Goal: Check status: Check status

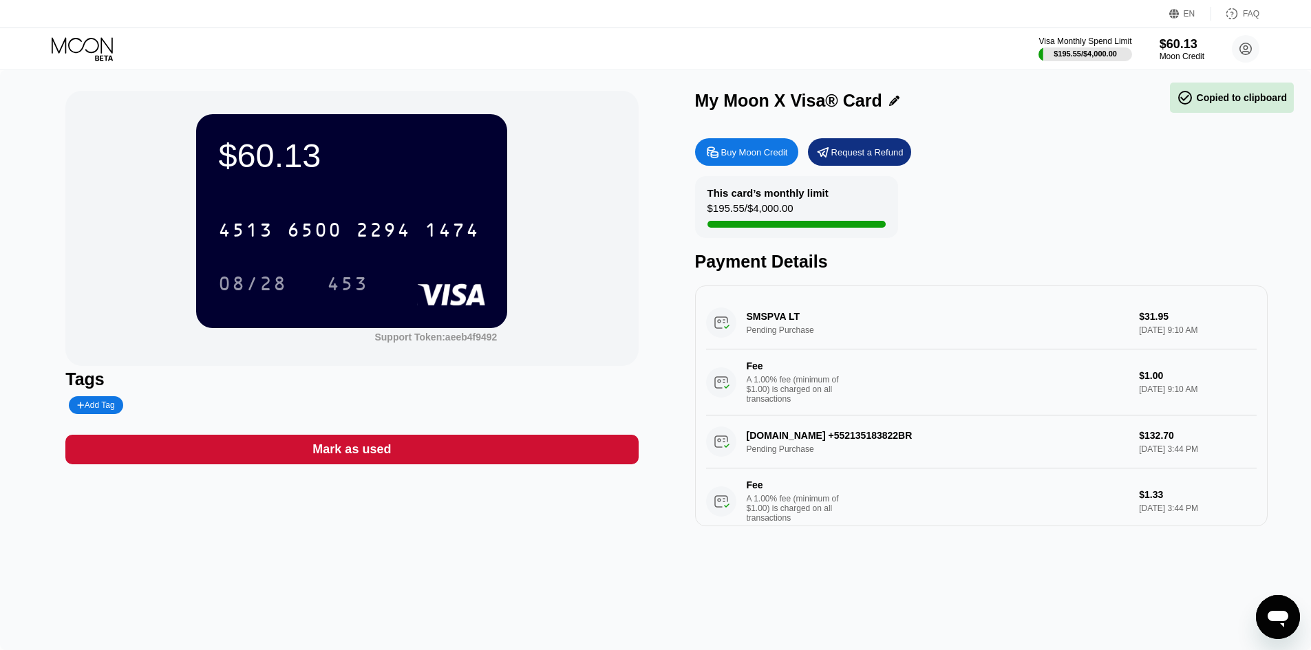
click at [342, 237] on div "6500" at bounding box center [314, 232] width 55 height 22
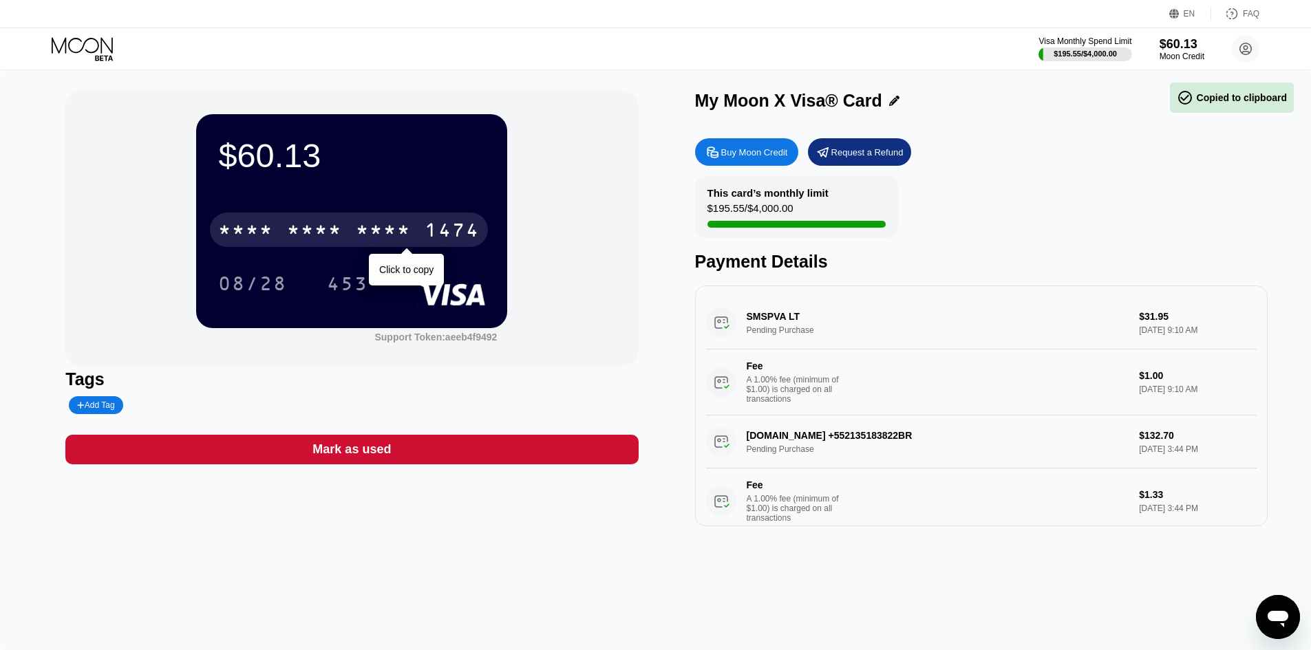
click at [306, 225] on div "* * * *" at bounding box center [314, 232] width 55 height 22
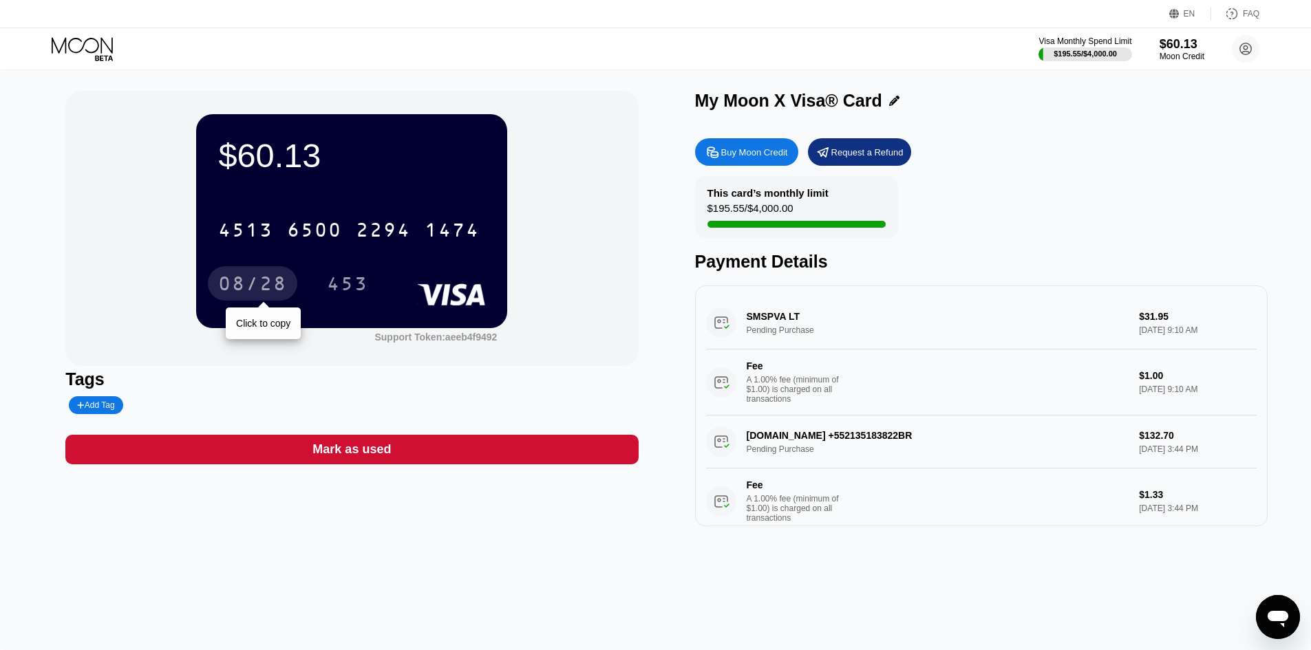
click at [264, 288] on div "08/28" at bounding box center [252, 286] width 69 height 22
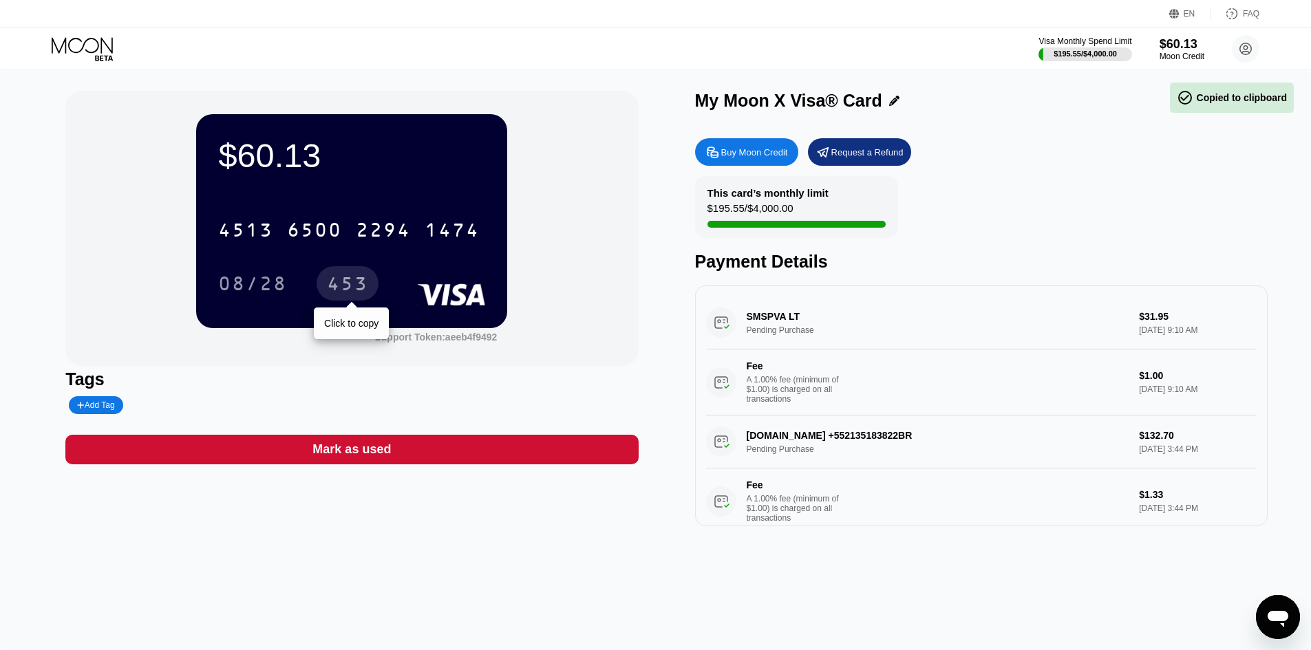
click at [362, 288] on div "453" at bounding box center [347, 286] width 41 height 22
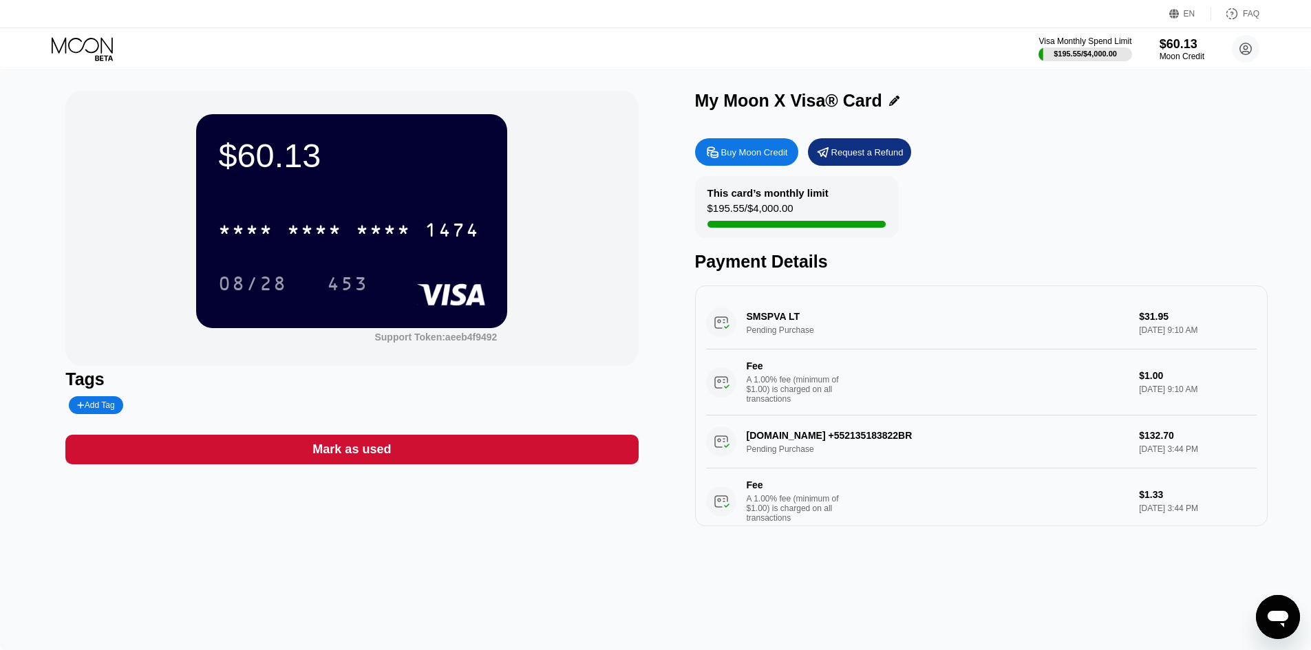
drag, startPoint x: 1157, startPoint y: 332, endPoint x: 1189, endPoint y: 332, distance: 31.7
click at [1189, 332] on div "SMSPVA LT Pending Purchase $31.95 Sep 19, 2025 9:10 AM Fee A 1.00% fee (minimum…" at bounding box center [981, 356] width 551 height 119
drag, startPoint x: 1188, startPoint y: 331, endPoint x: 1217, endPoint y: 343, distance: 31.4
click at [1192, 334] on div "SMSPVA LT Pending Purchase $31.95 Sep 19, 2025 9:10 AM Fee A 1.00% fee (minimum…" at bounding box center [981, 356] width 551 height 119
drag, startPoint x: 1129, startPoint y: 339, endPoint x: 1171, endPoint y: 342, distance: 42.1
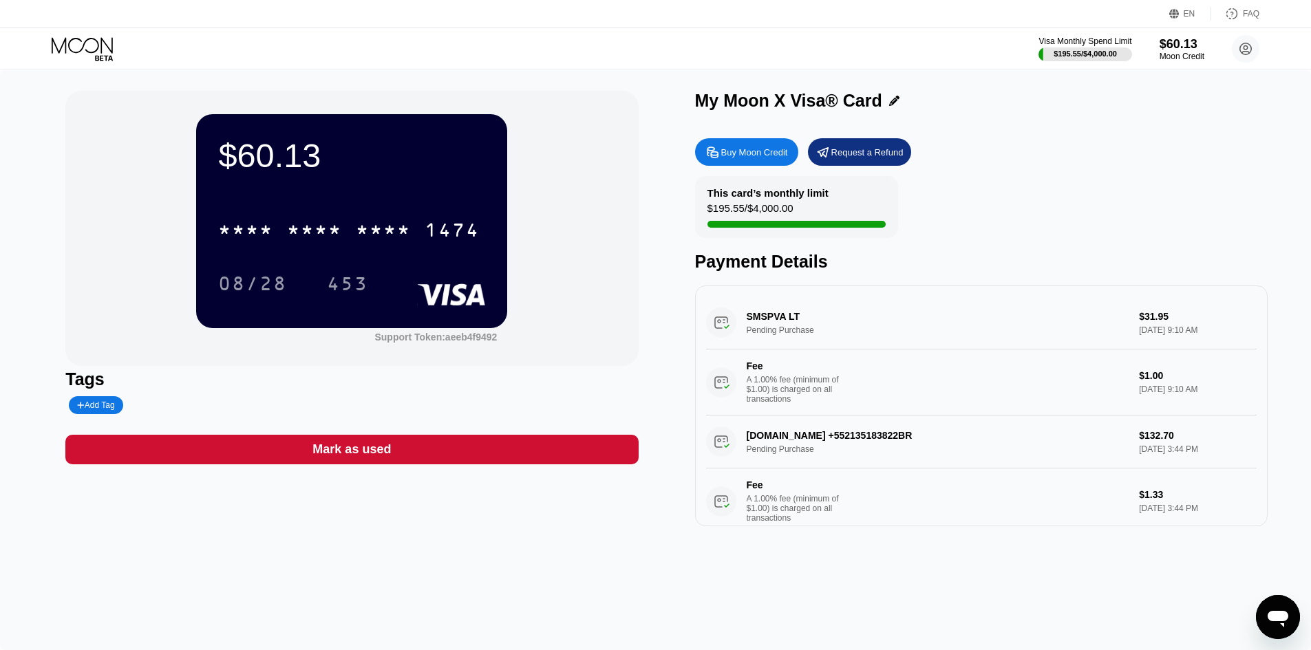
click at [1171, 342] on div "SMSPVA LT Pending Purchase $31.95 Sep 19, 2025 9:10 AM Fee A 1.00% fee (minimum…" at bounding box center [981, 356] width 551 height 119
click at [1080, 50] on div "$195.55 / $4,000.00" at bounding box center [1085, 54] width 65 height 8
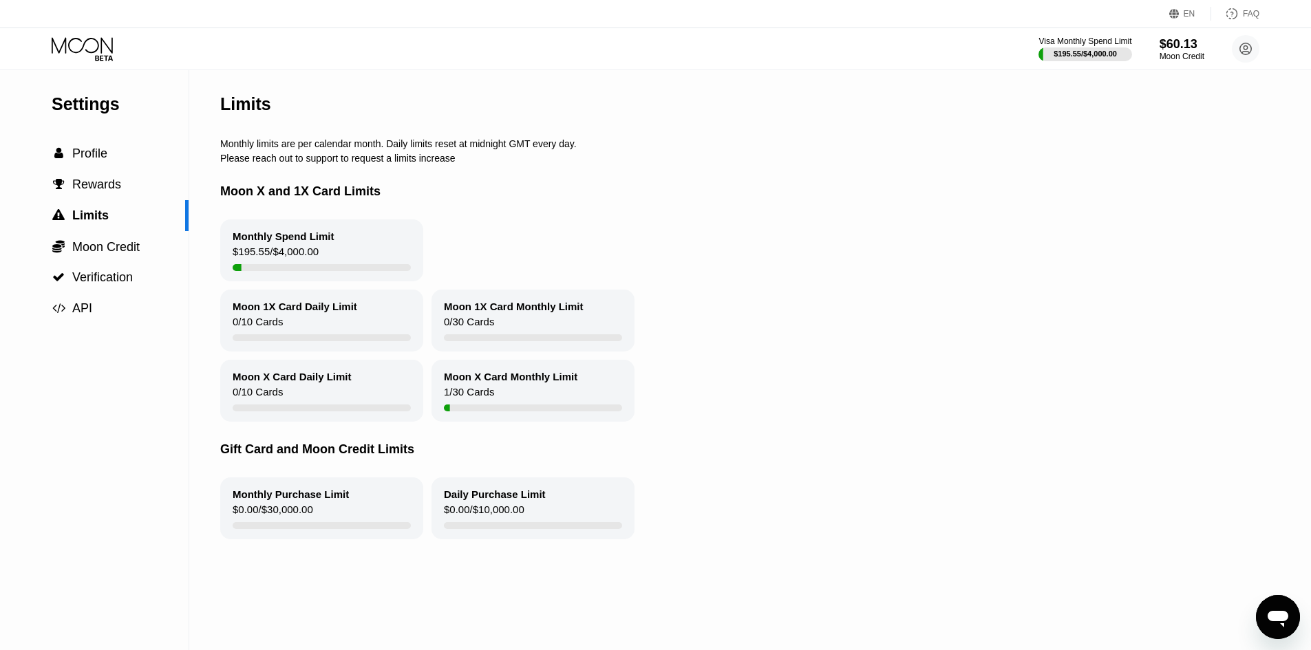
drag, startPoint x: 310, startPoint y: 264, endPoint x: 248, endPoint y: 263, distance: 61.9
click at [248, 263] on div "Monthly Spend Limit $195.55 / $4,000.00" at bounding box center [321, 251] width 203 height 62
click at [277, 261] on div "$195.55 / $4,000.00" at bounding box center [276, 255] width 86 height 19
drag, startPoint x: 277, startPoint y: 261, endPoint x: 374, endPoint y: 254, distance: 98.0
click at [374, 254] on div "Monthly Spend Limit $195.55 / $4,000.00" at bounding box center [321, 251] width 203 height 62
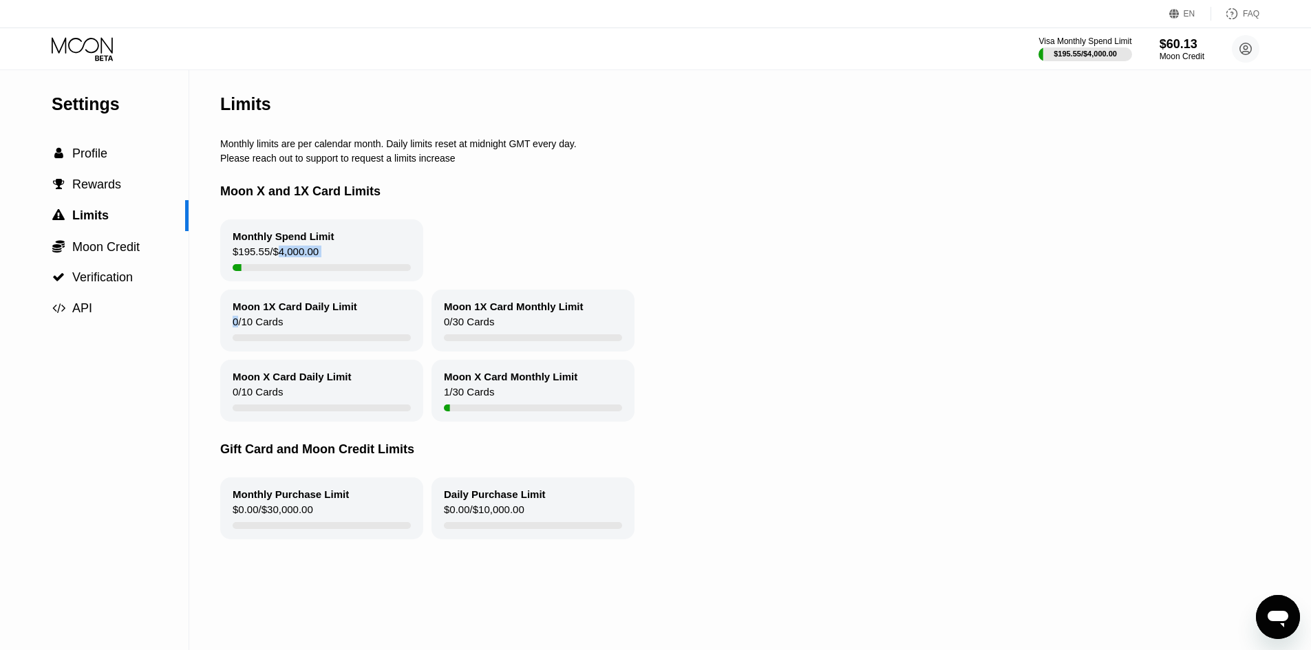
click at [353, 265] on div "Monthly Spend Limit $195.55 / $4,000.00" at bounding box center [321, 251] width 203 height 62
click at [1263, 48] on div "Visa Monthly Spend Limit $195.55 / $4,000.00 $60.13 Moon Credit carloggsecci888…" at bounding box center [655, 48] width 1311 height 41
click at [1252, 54] on circle at bounding box center [1246, 49] width 28 height 28
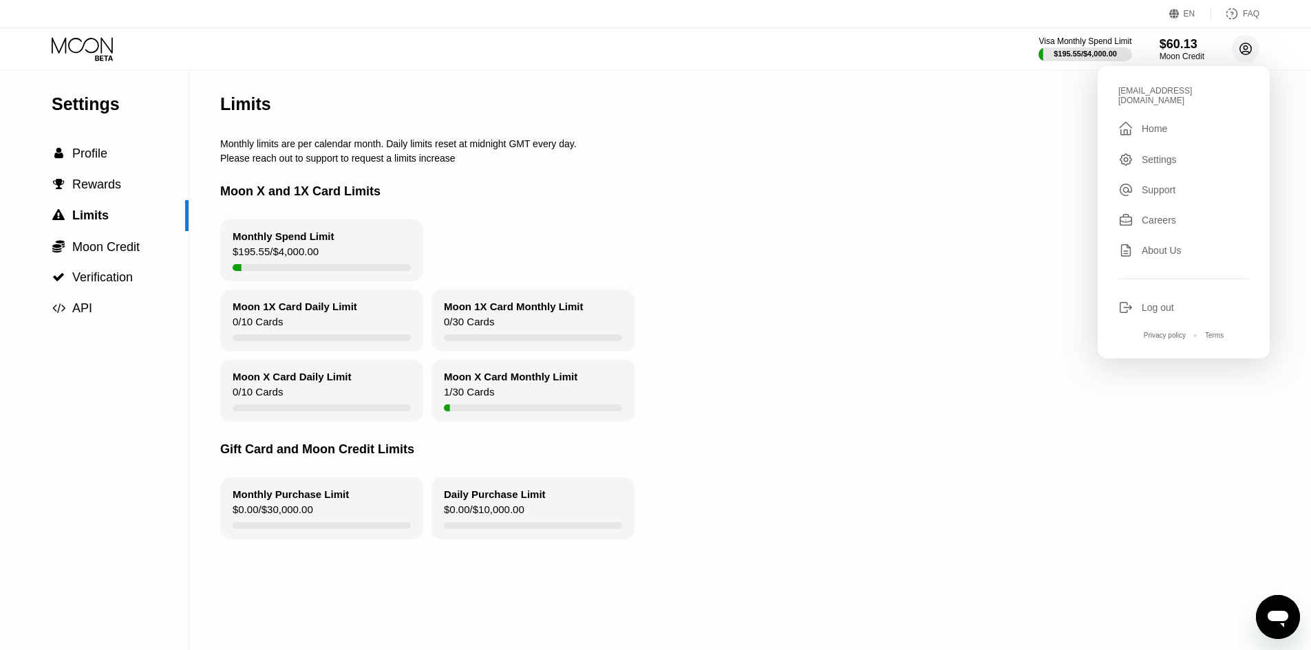
click at [1248, 54] on icon at bounding box center [1246, 49] width 12 height 12
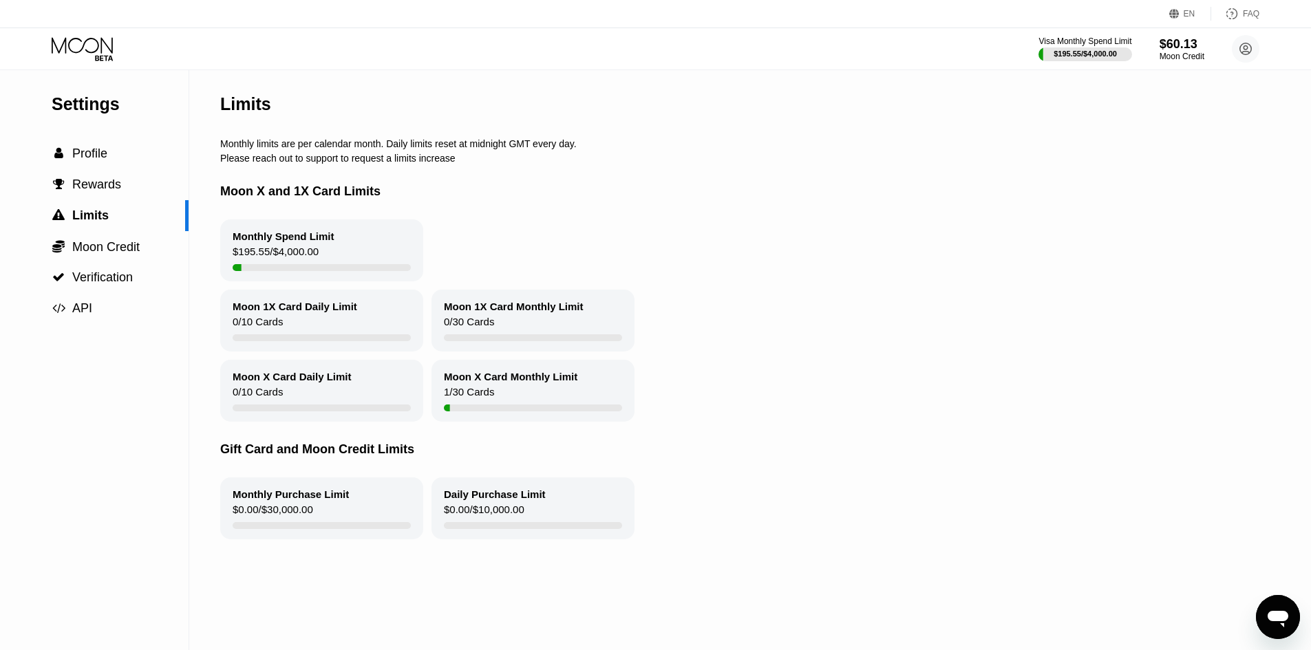
click at [105, 53] on icon at bounding box center [84, 49] width 64 height 24
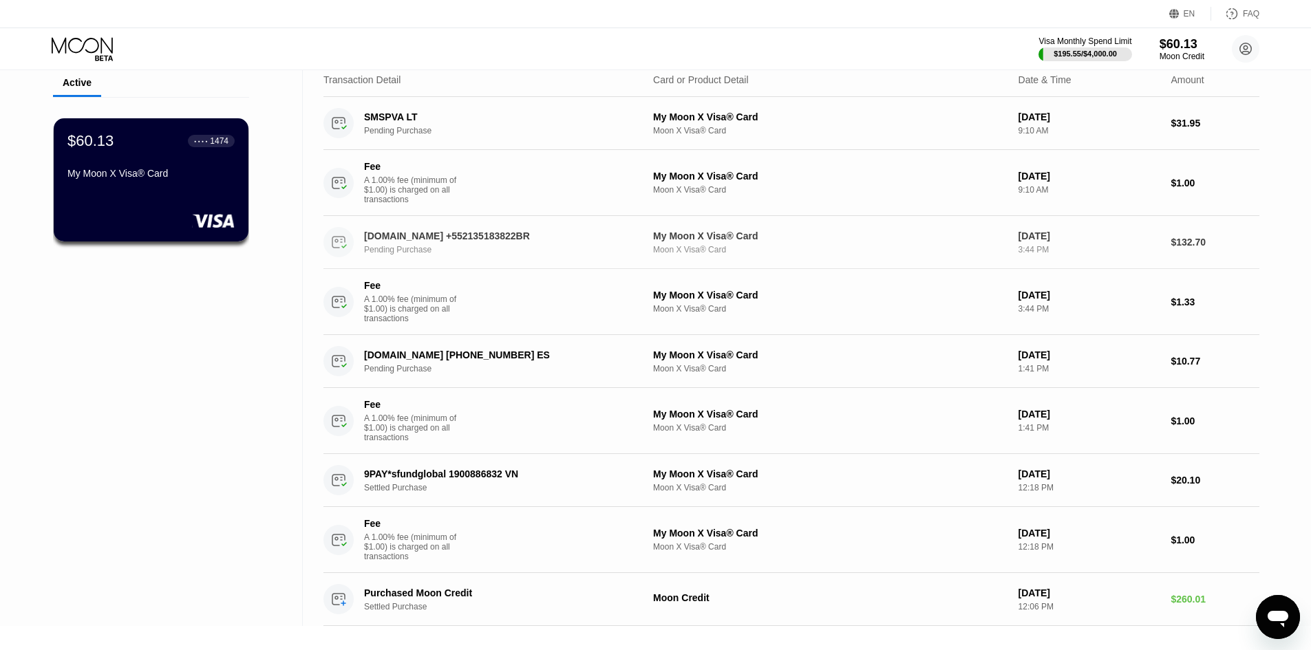
scroll to position [69, 0]
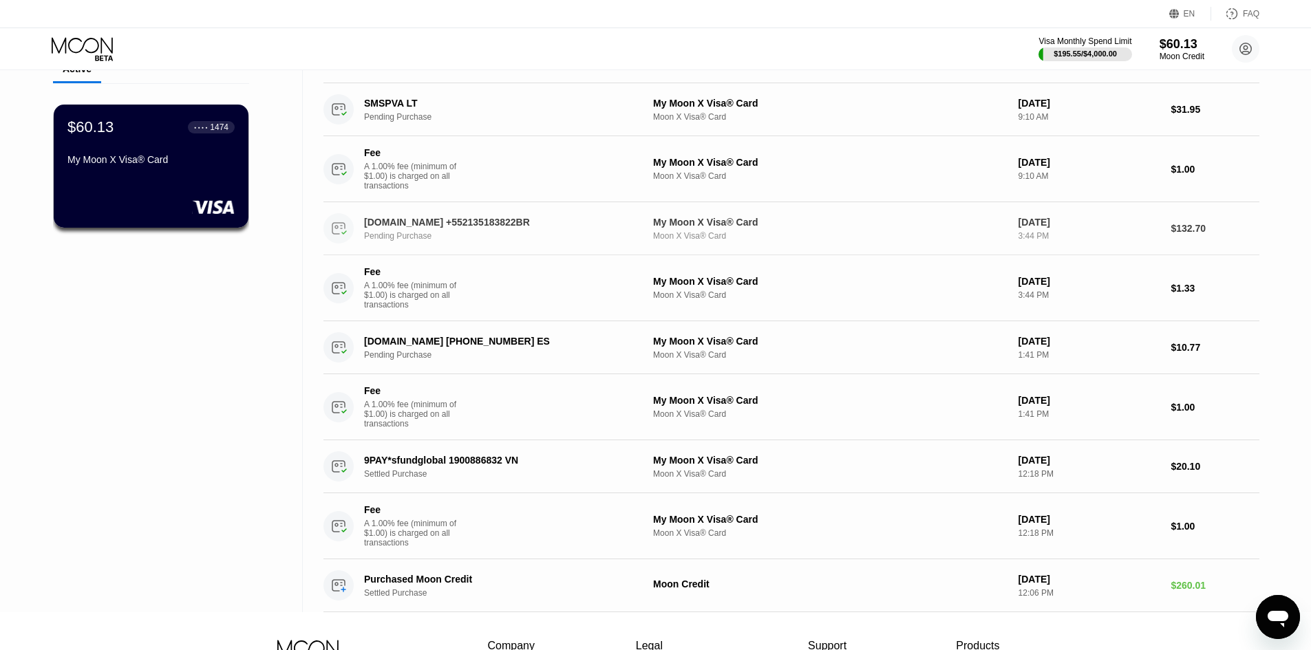
click at [1146, 237] on div "[DATE] 3:44 PM" at bounding box center [1089, 229] width 142 height 24
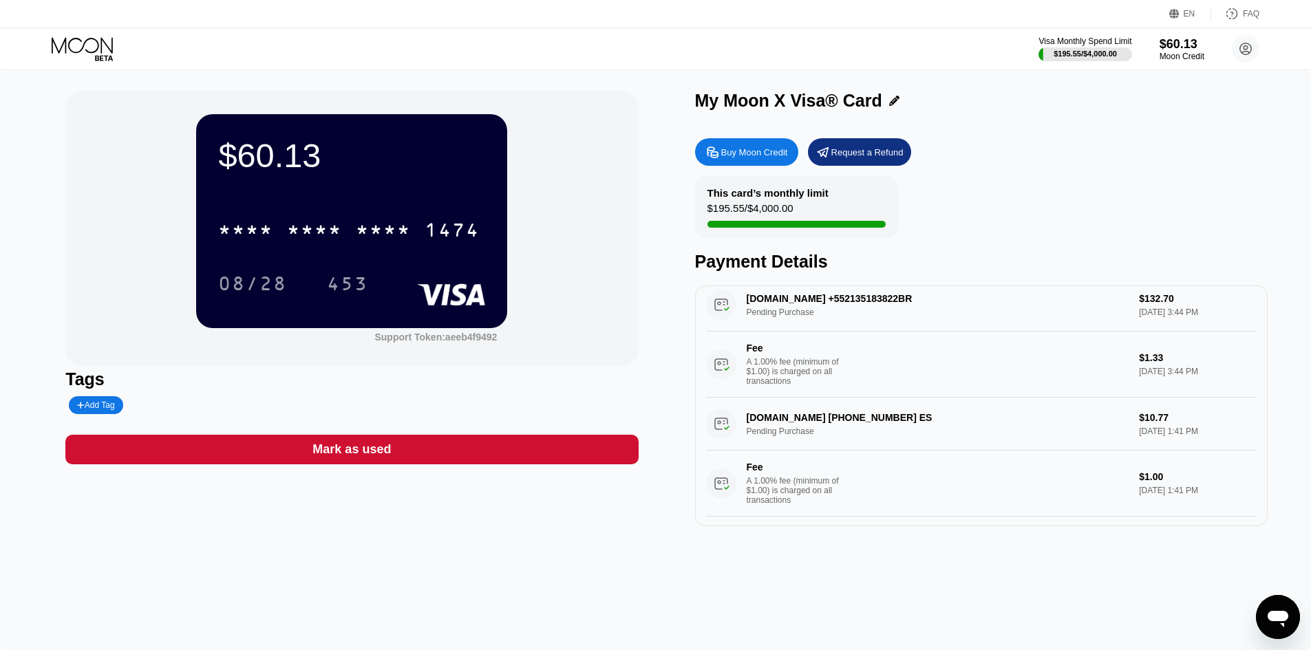
scroll to position [138, 0]
